Goal: Navigation & Orientation: Find specific page/section

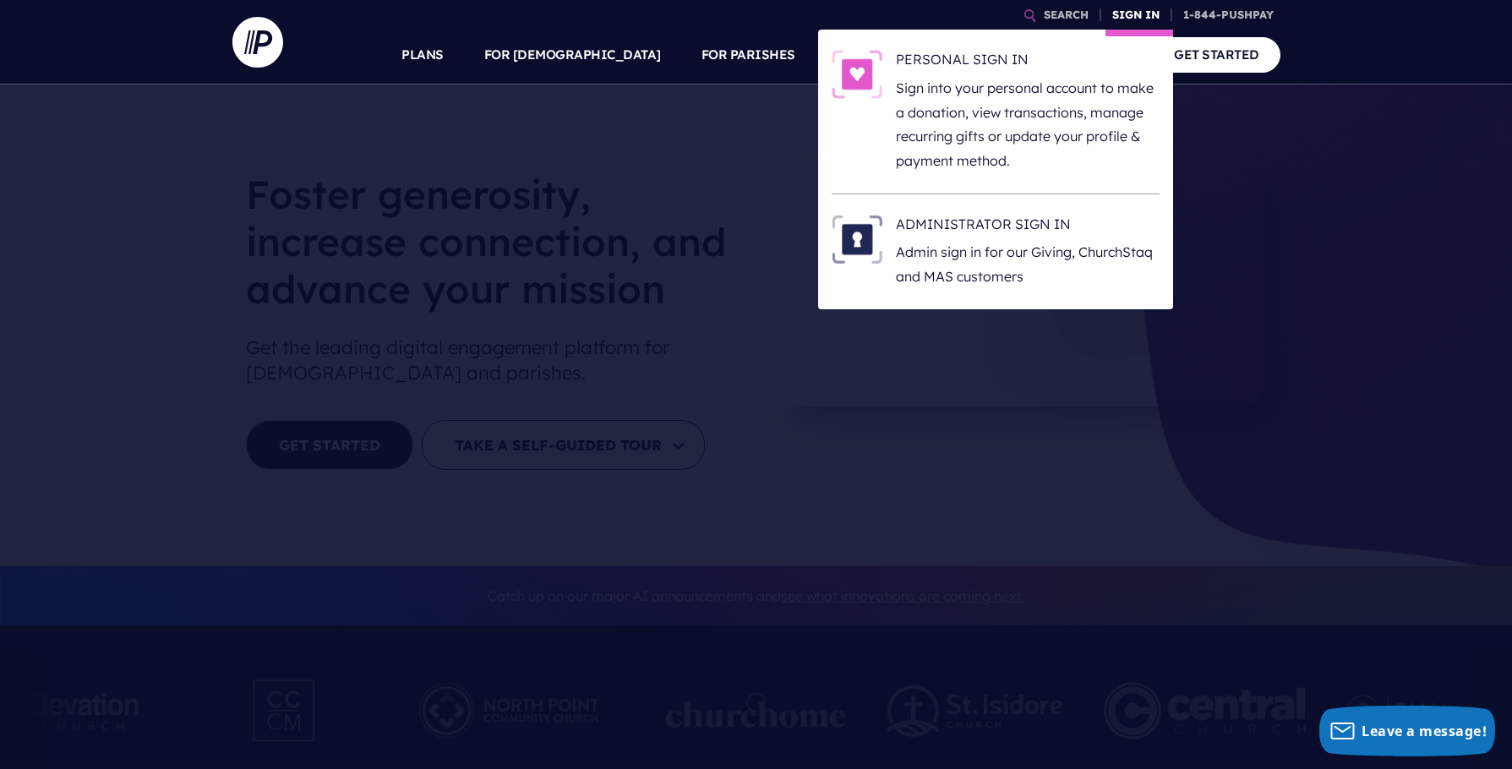
click at [1143, 15] on link "SIGN IN" at bounding box center [1136, 15] width 61 height 30
click at [991, 234] on h6 "ADMINISTRATOR SIGN IN" at bounding box center [1028, 227] width 264 height 25
